Goal: Task Accomplishment & Management: Use online tool/utility

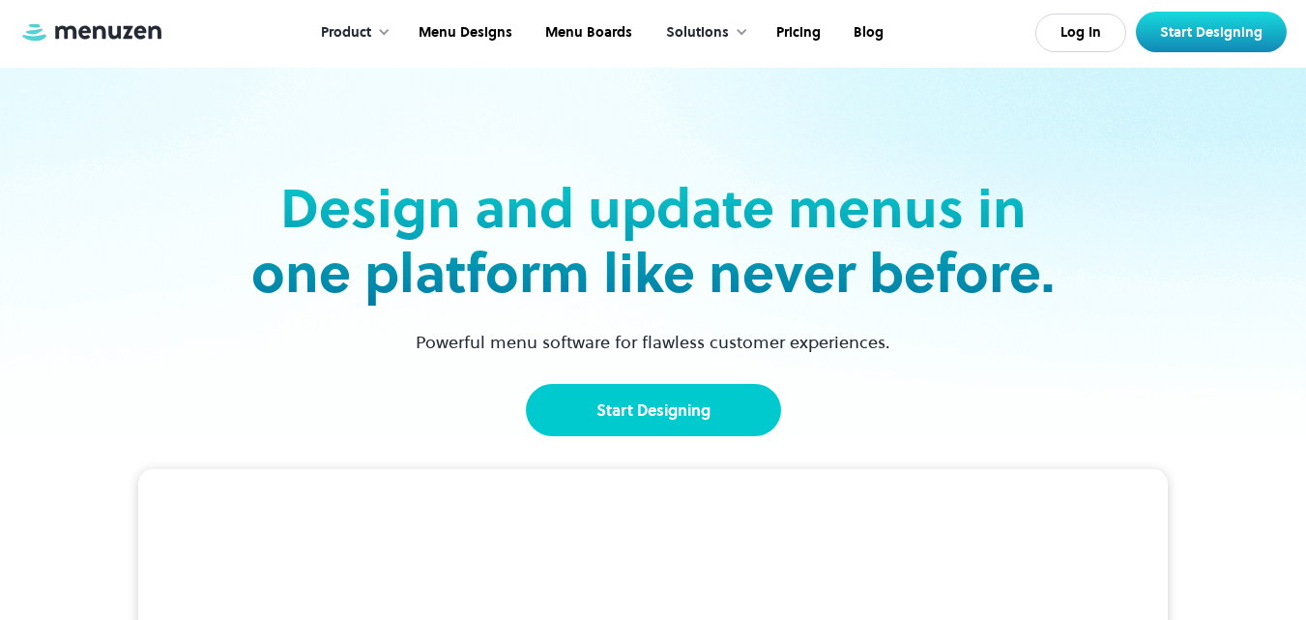
click at [653, 416] on link "Start Designing" at bounding box center [653, 410] width 255 height 52
